Goal: Find specific page/section: Find specific page/section

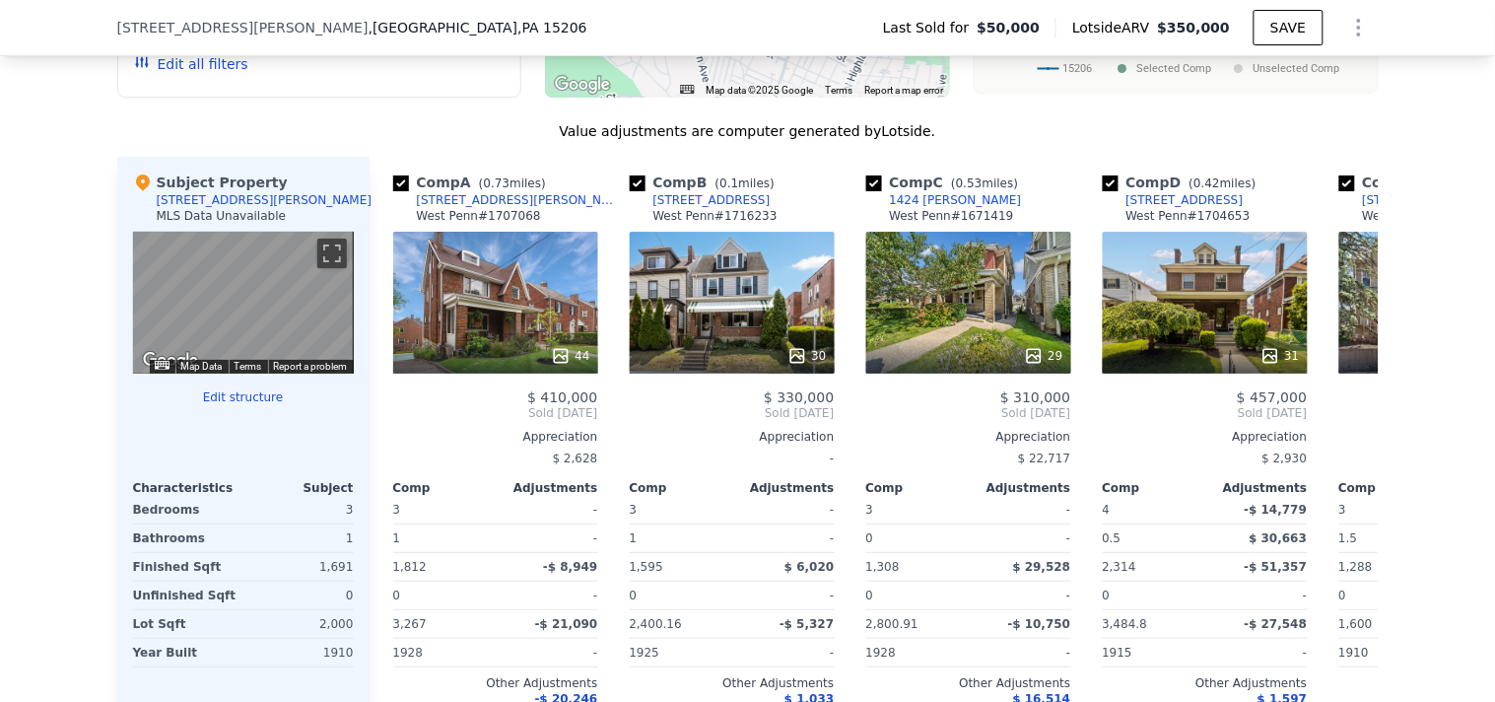
scroll to position [1845, 0]
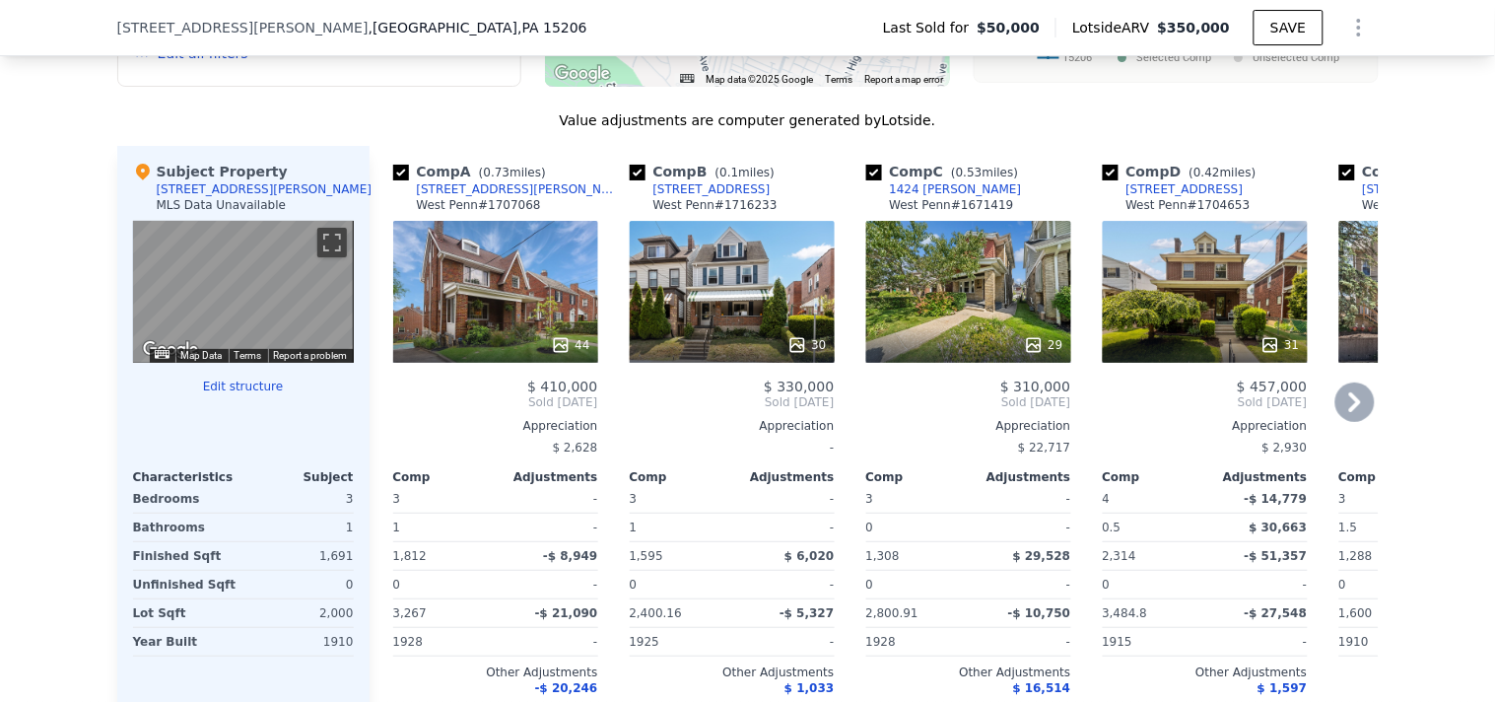
click at [727, 316] on div "30" at bounding box center [732, 292] width 205 height 142
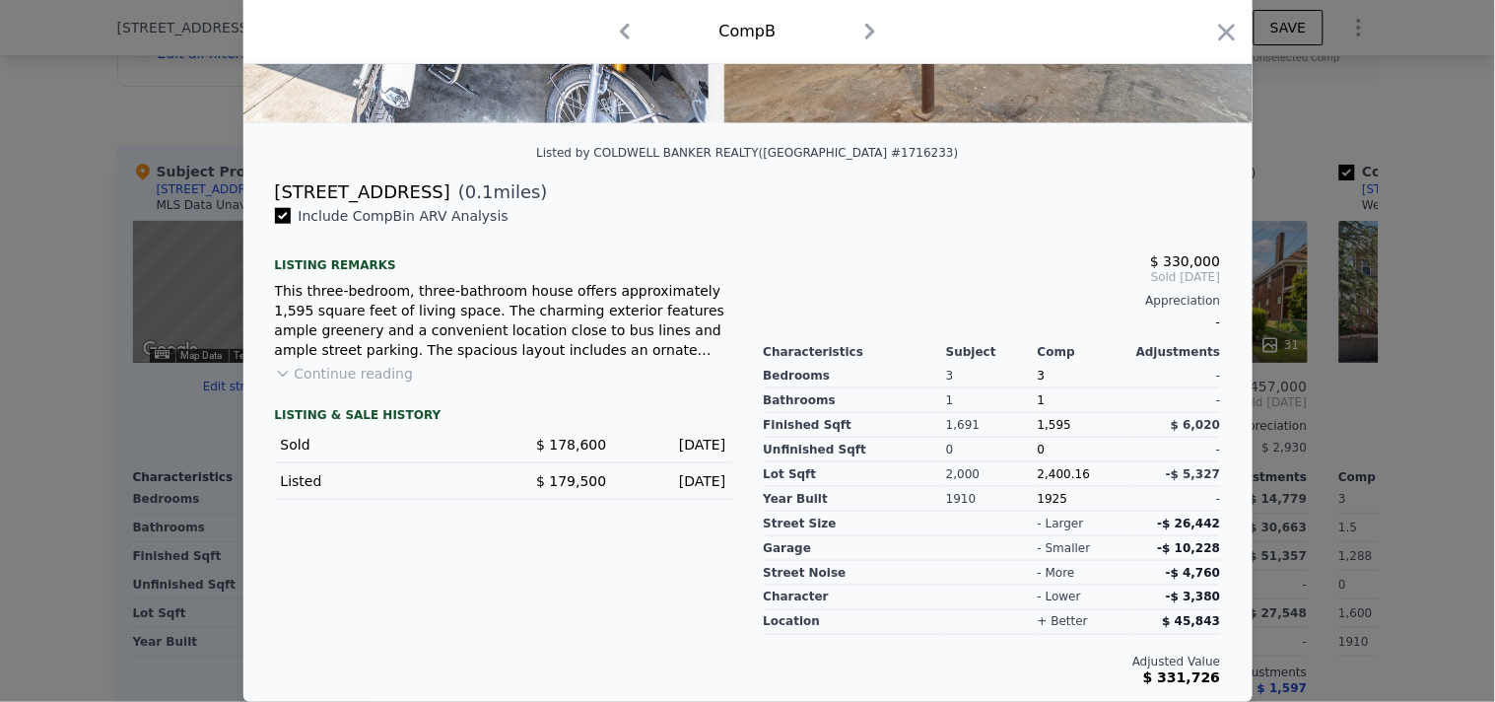
scroll to position [399, 0]
click at [1227, 31] on icon "button" at bounding box center [1227, 33] width 28 height 28
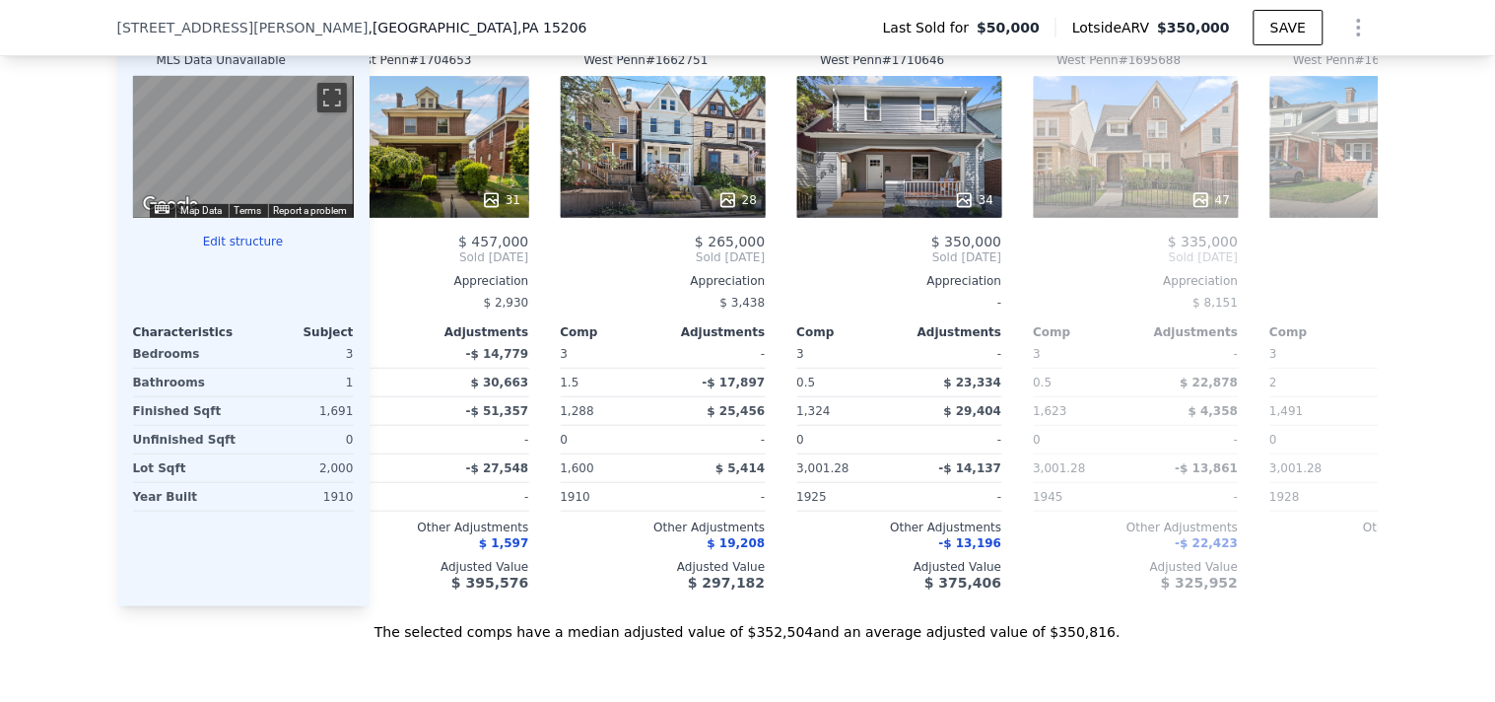
scroll to position [1835, 0]
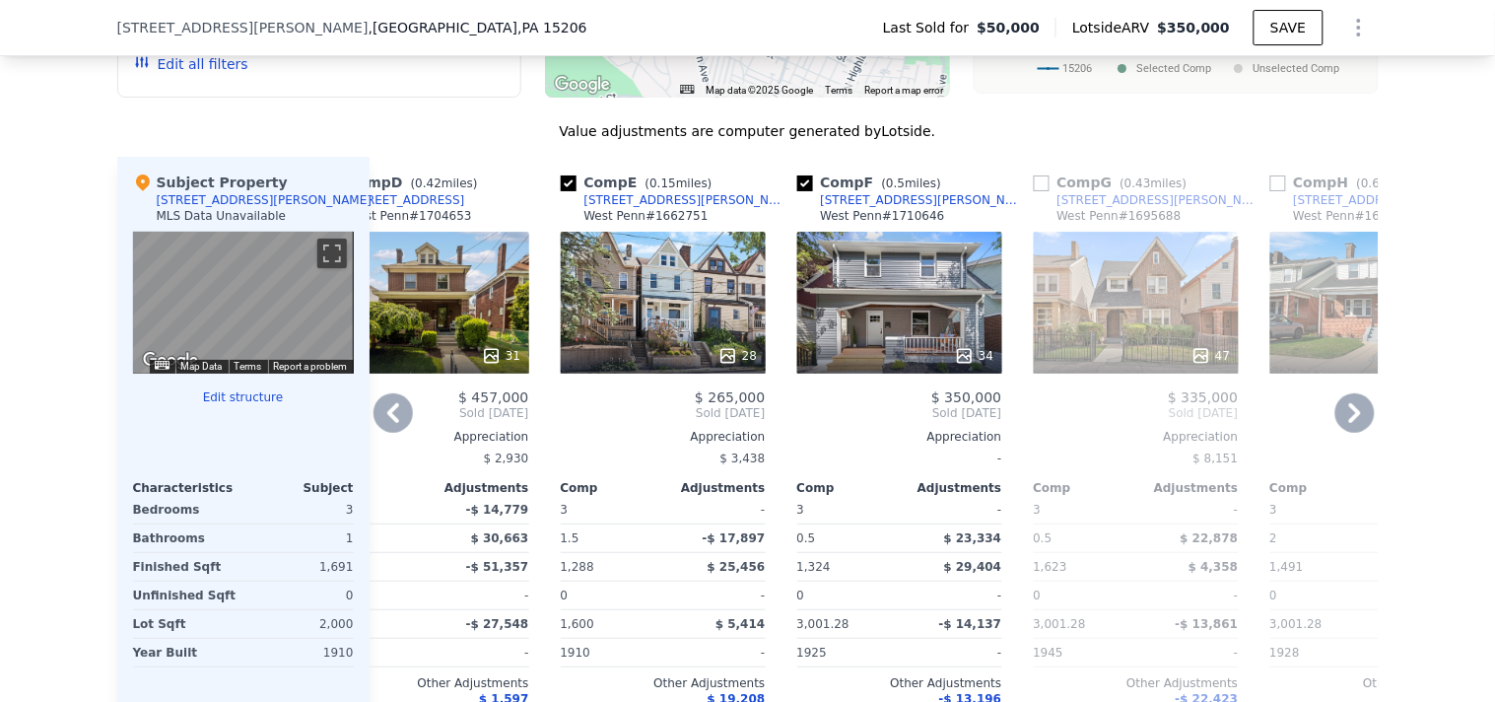
click at [637, 330] on div "28" at bounding box center [663, 303] width 205 height 142
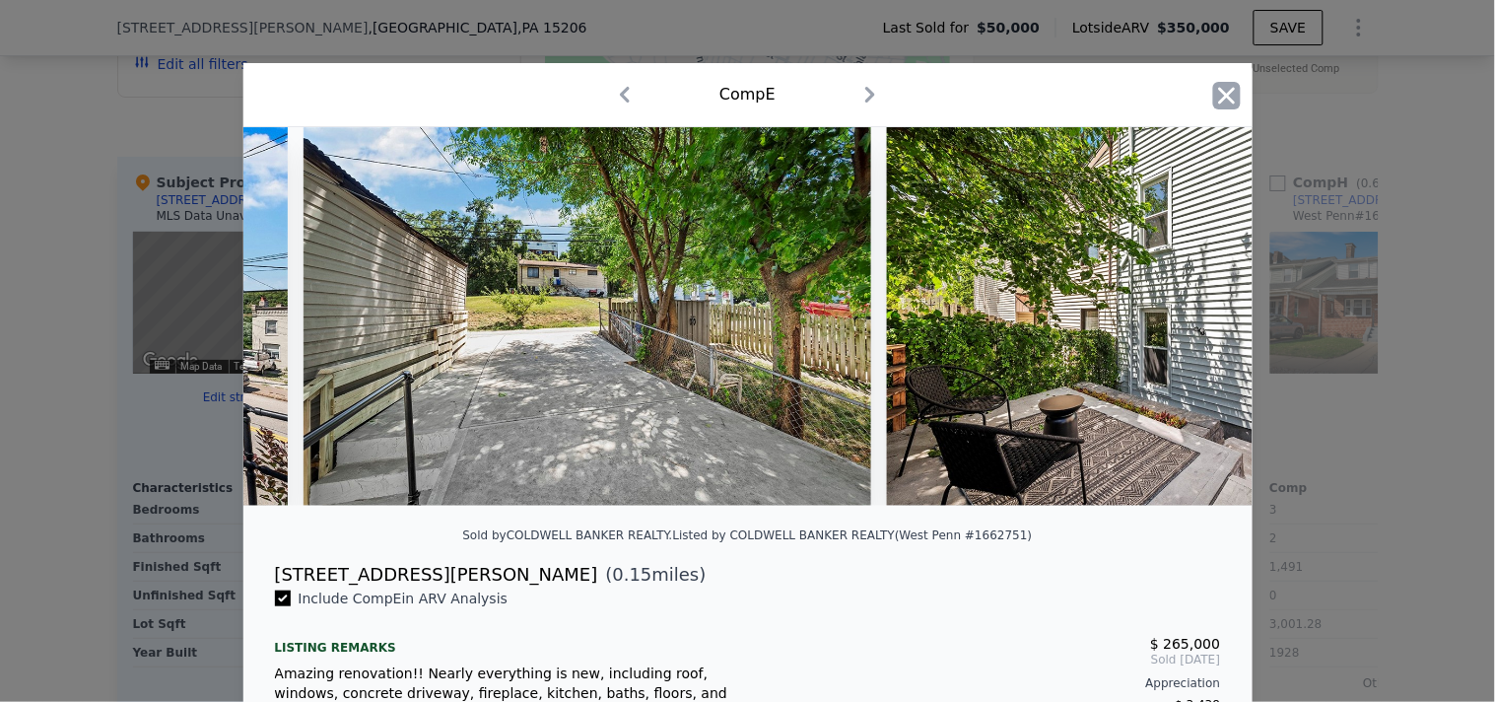
click at [1217, 100] on icon "button" at bounding box center [1227, 96] width 28 height 28
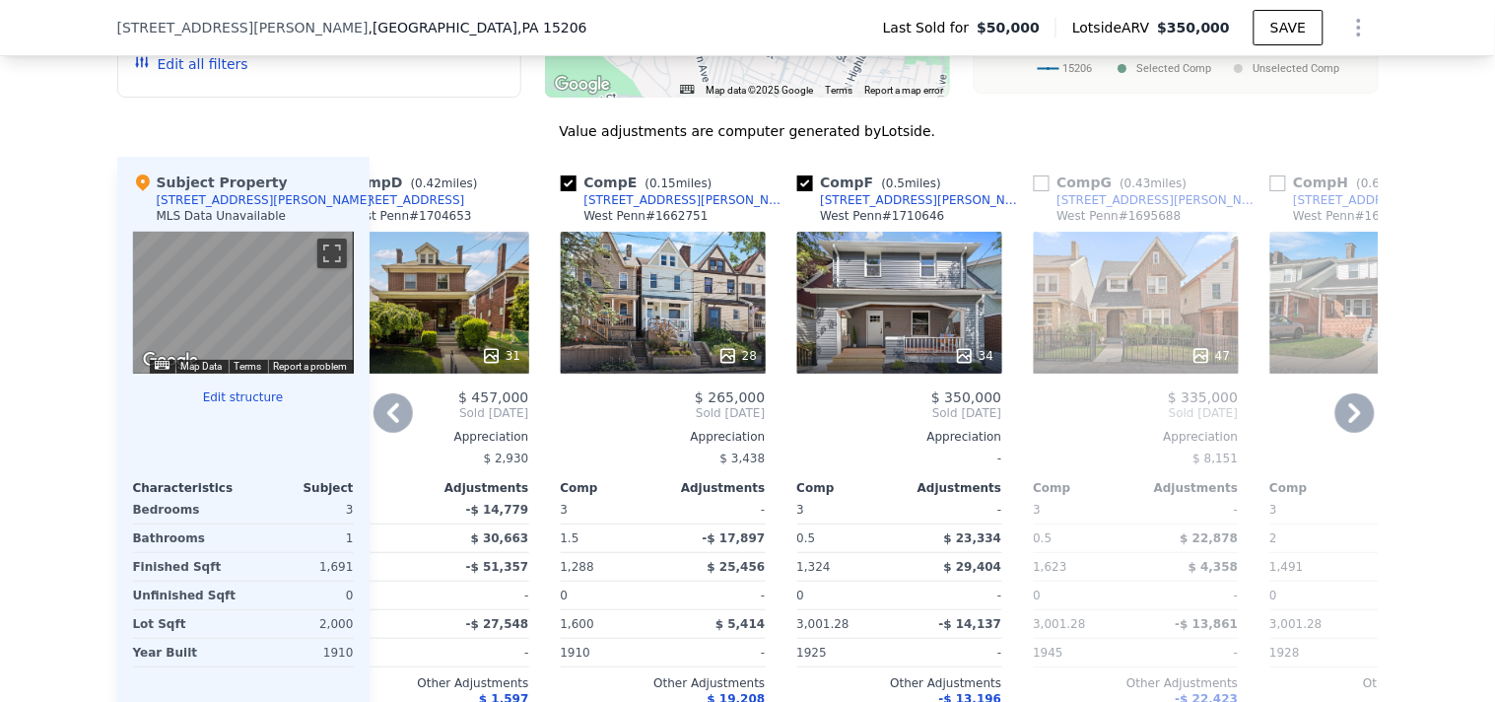
click at [1335, 433] on icon at bounding box center [1354, 412] width 39 height 39
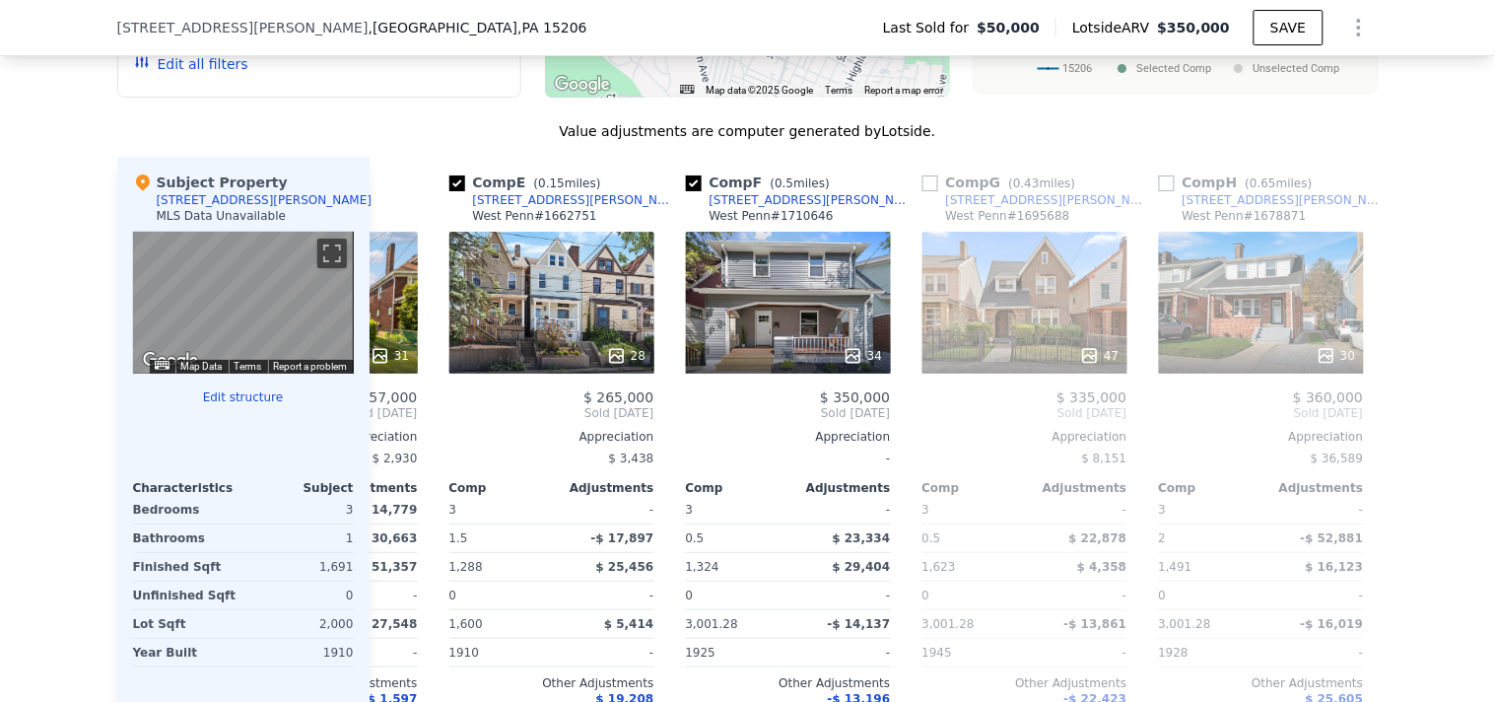
scroll to position [0, 1251]
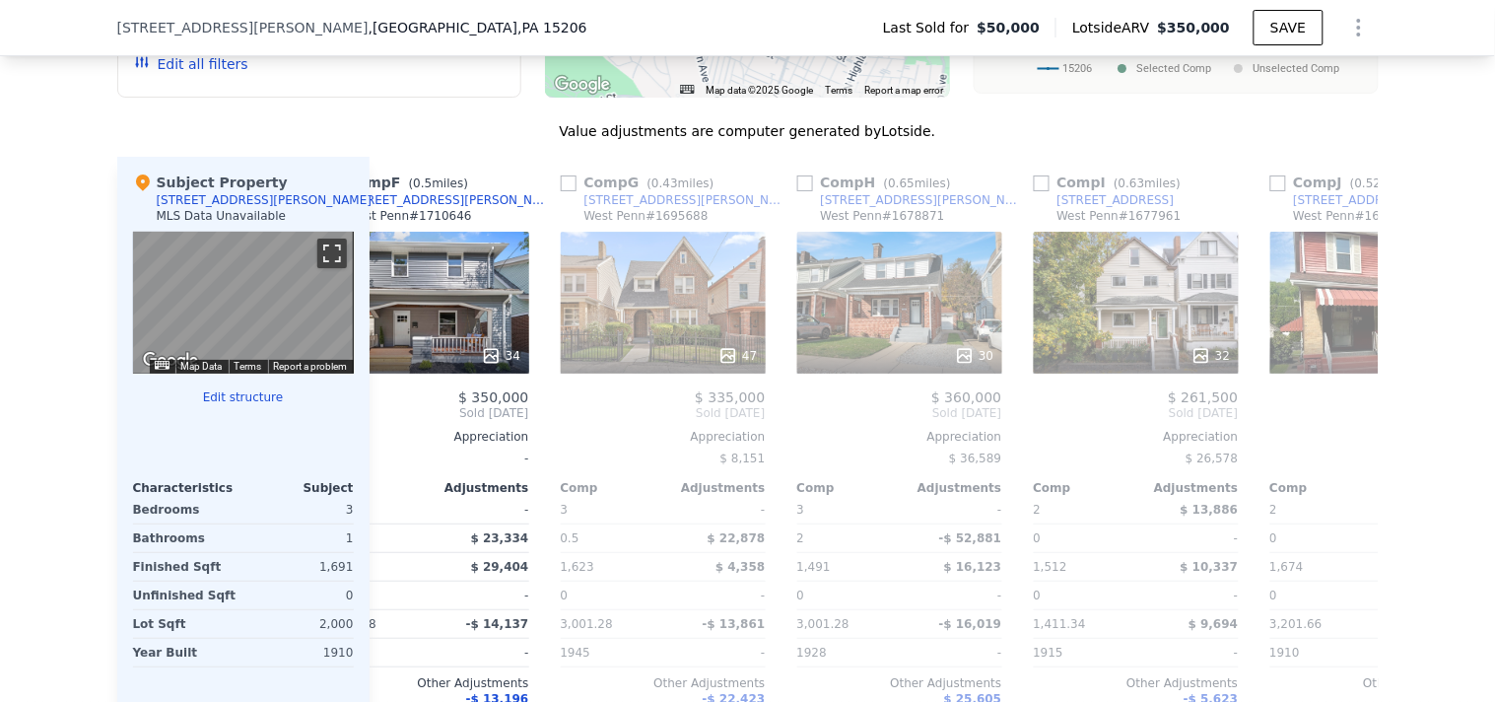
click at [327, 268] on button "Toggle fullscreen view" at bounding box center [332, 253] width 30 height 30
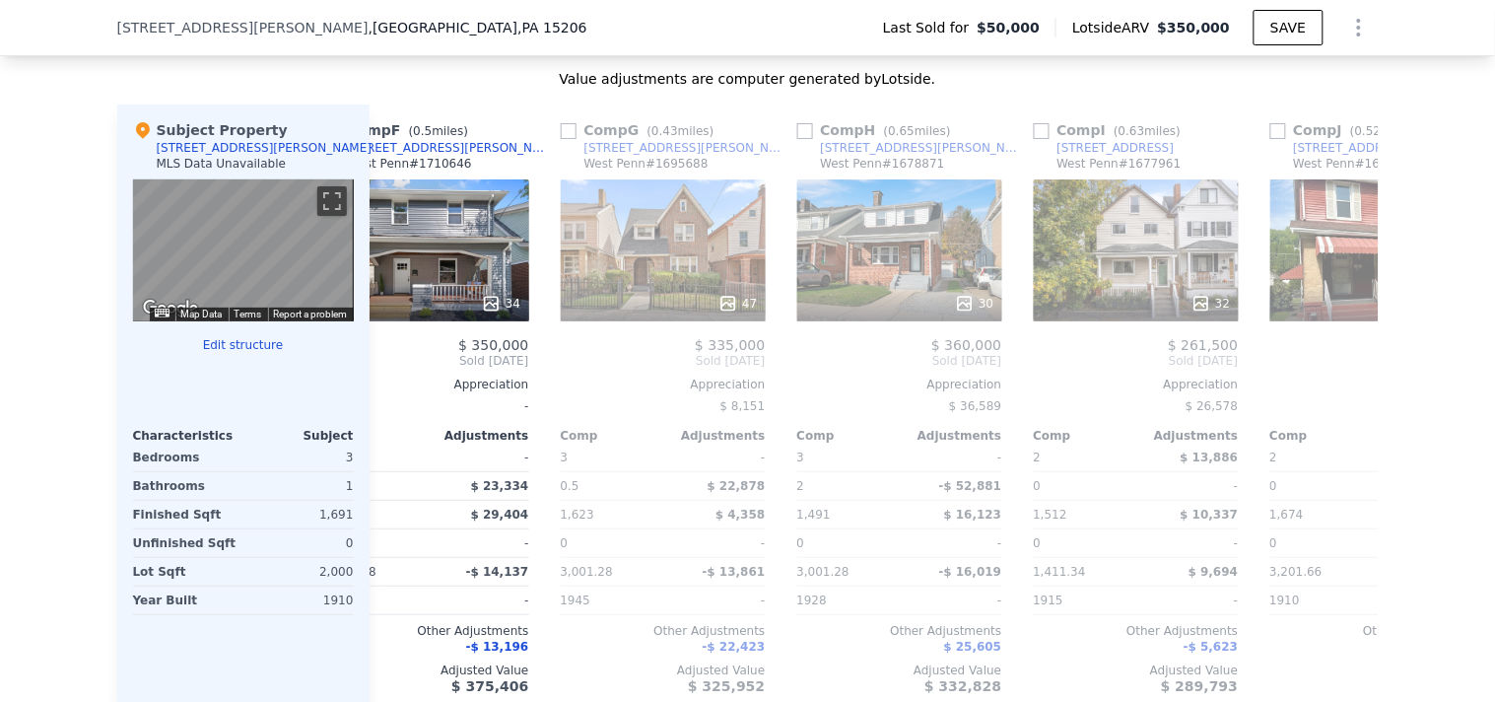
click at [67, 182] on div "We found 12 sales that match your search Filters Map Prices Modify Comp Filters…" at bounding box center [747, 204] width 1495 height 1082
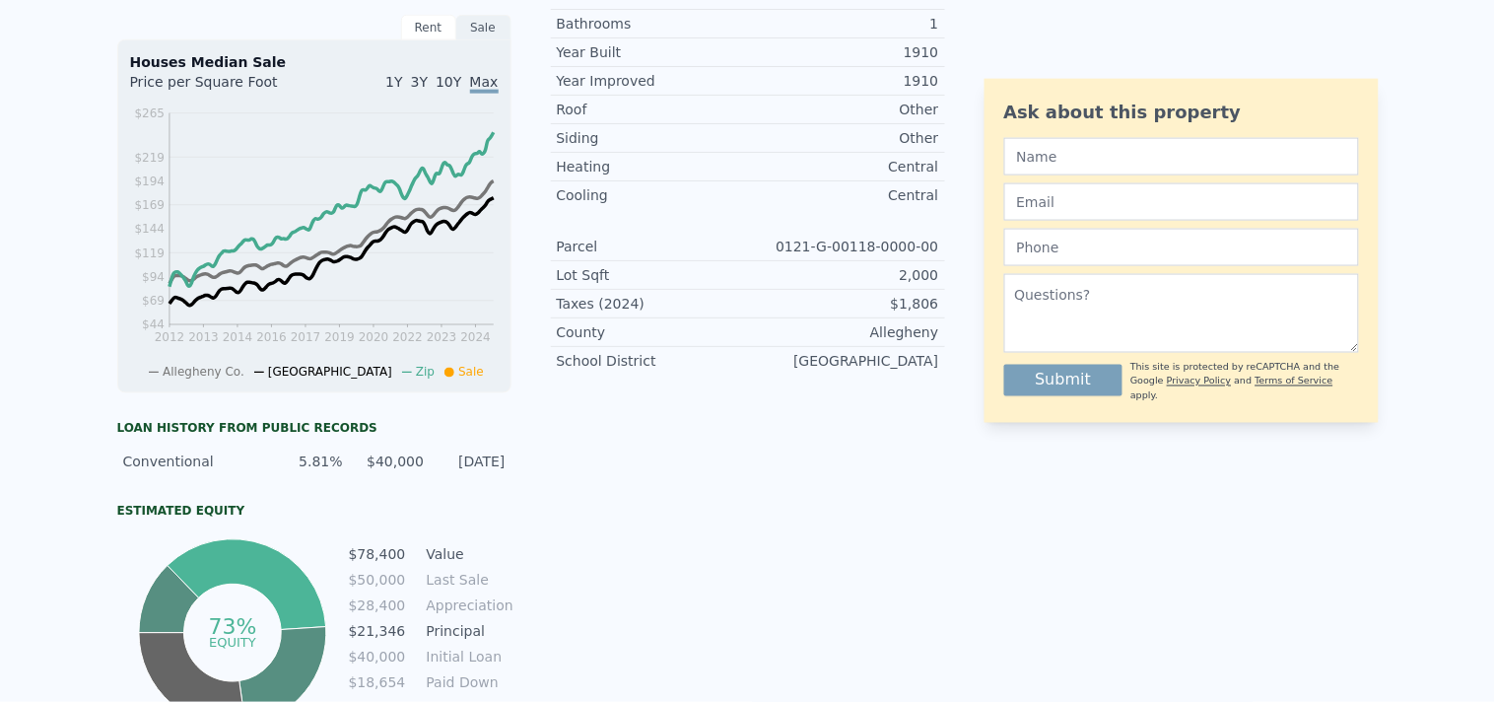
scroll to position [0, 0]
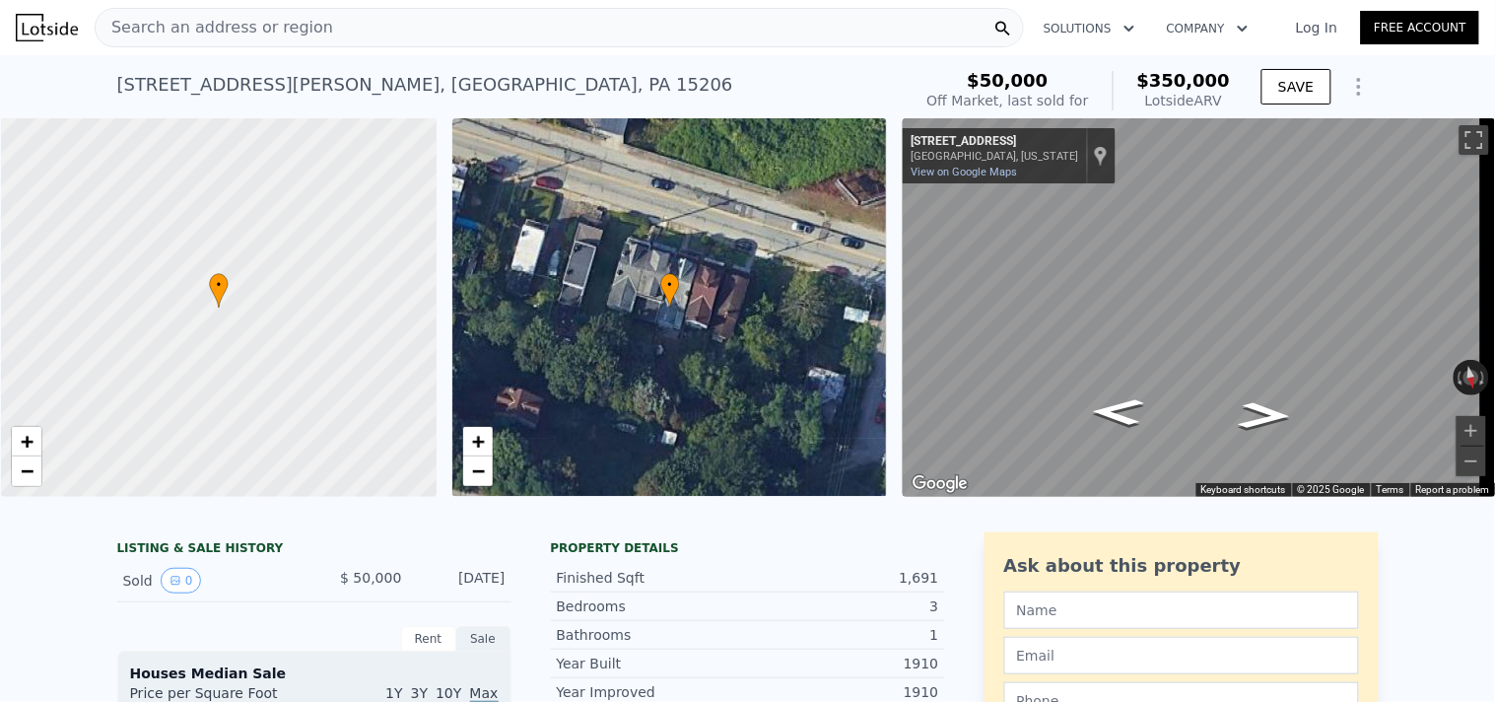
click at [288, 28] on span "Search an address or region" at bounding box center [214, 28] width 237 height 24
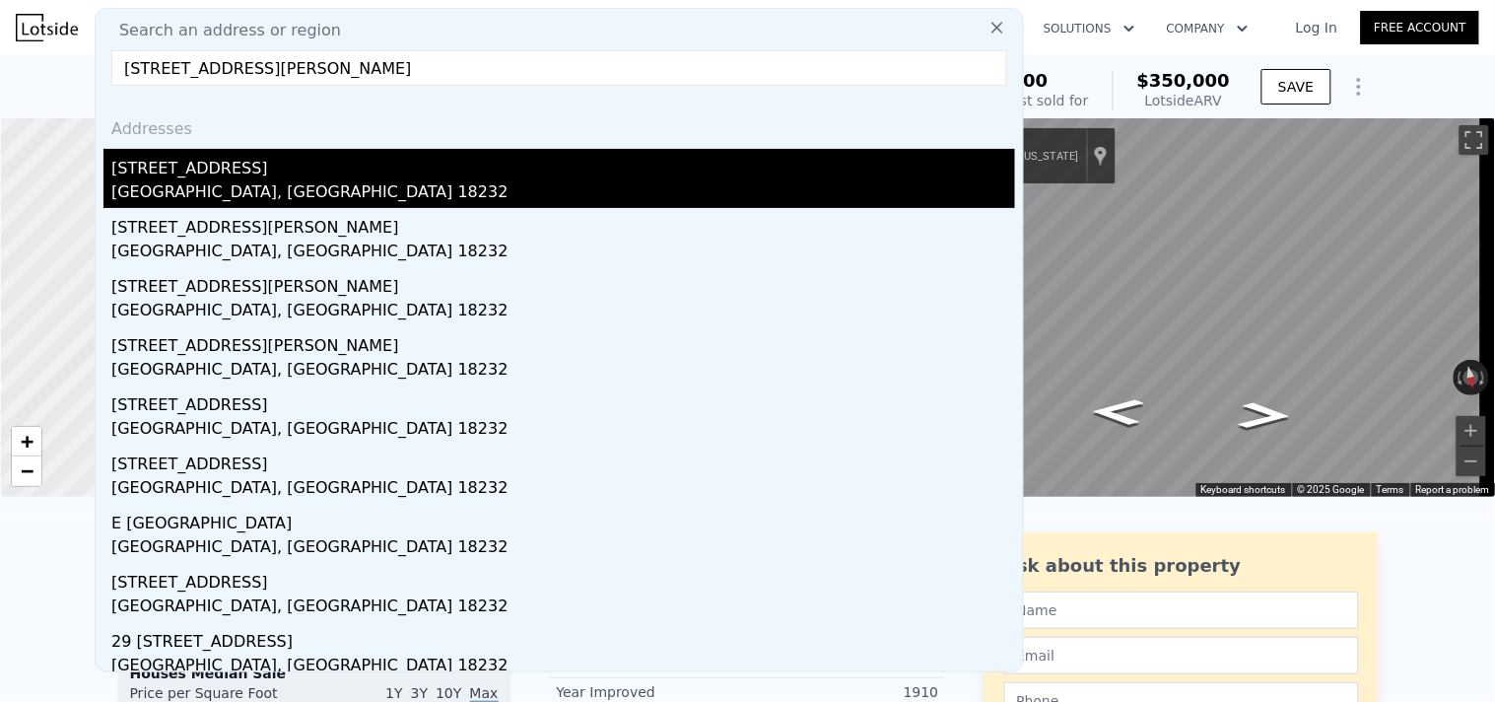
type input "[STREET_ADDRESS][PERSON_NAME]"
click at [219, 194] on div "[GEOGRAPHIC_DATA], [GEOGRAPHIC_DATA] 18232" at bounding box center [563, 194] width 904 height 28
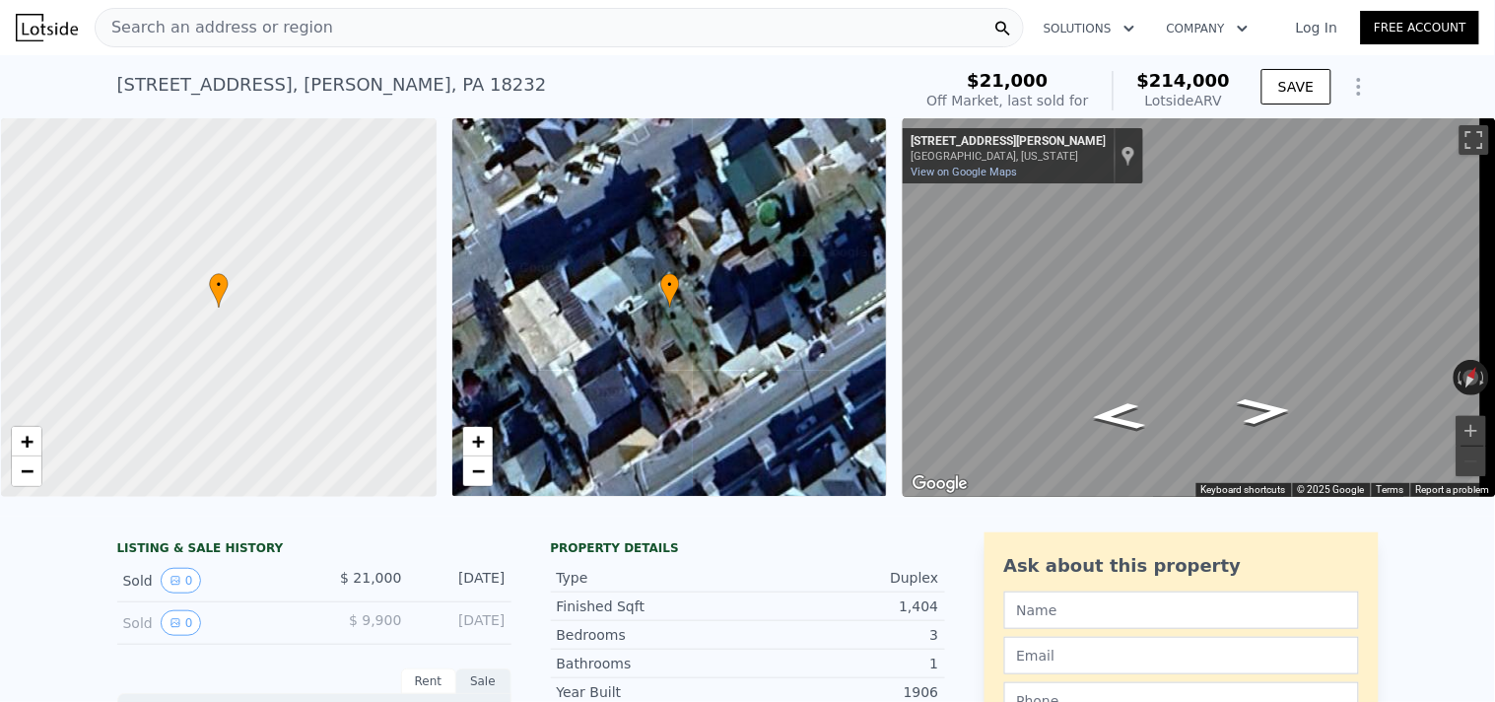
click at [398, 28] on div "Search an address or region" at bounding box center [559, 27] width 929 height 39
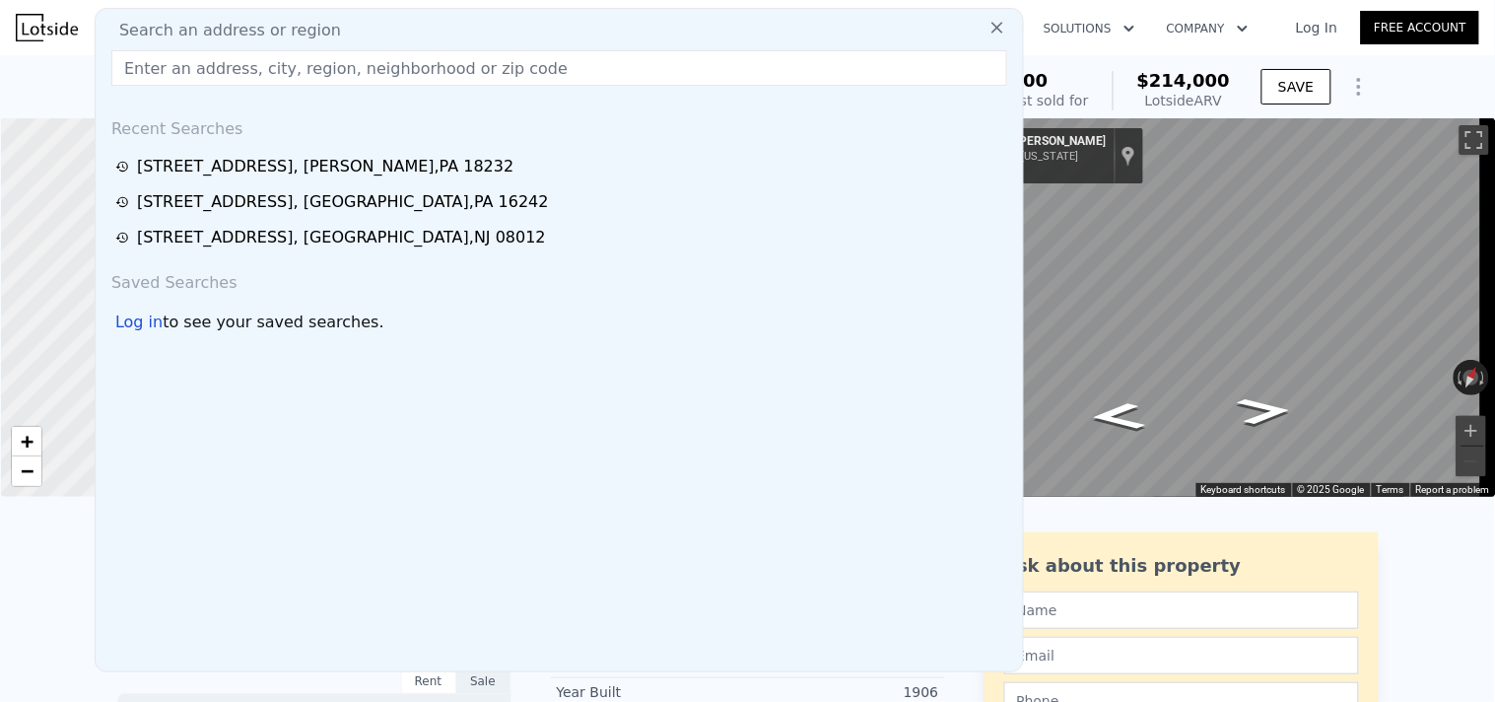
type input "[STREET_ADDRESS],"
